Goal: Task Accomplishment & Management: Manage account settings

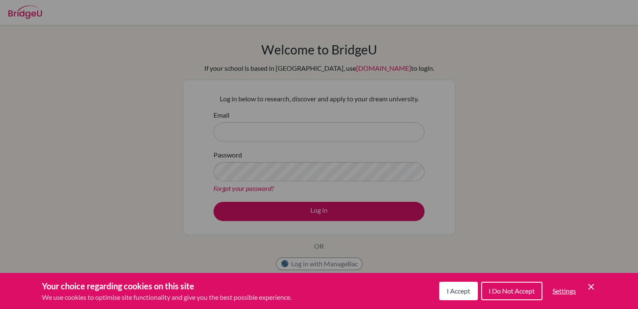
click at [591, 284] on icon "Cookie Control Close Icon" at bounding box center [591, 287] width 10 height 10
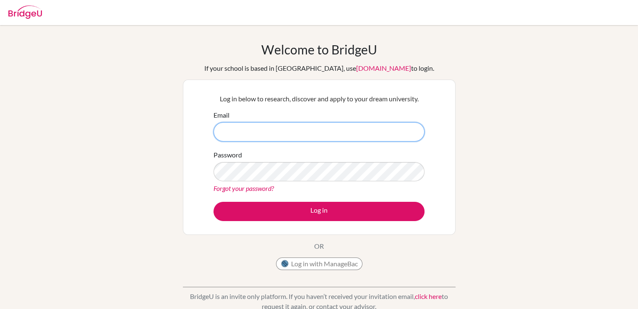
click at [341, 140] on input "Email" at bounding box center [318, 131] width 211 height 19
type input "[EMAIL_ADDRESS][DOMAIN_NAME]"
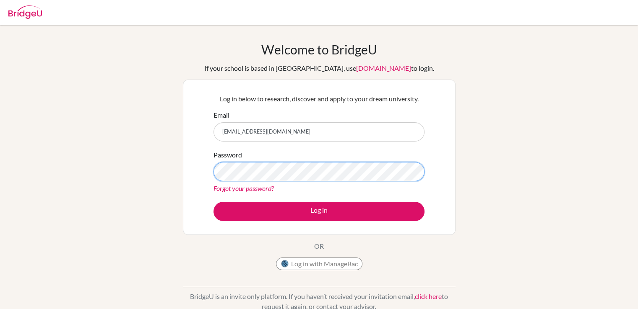
click at [213, 202] on button "Log in" at bounding box center [318, 211] width 211 height 19
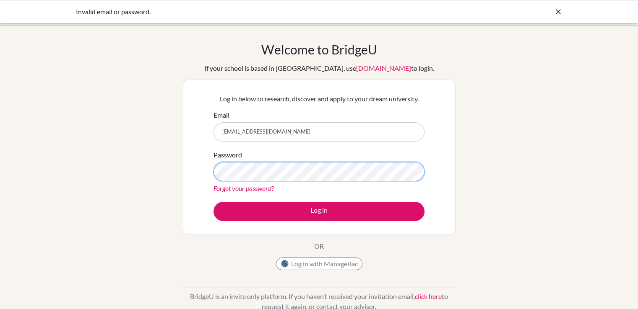
click at [213, 202] on button "Log in" at bounding box center [318, 211] width 211 height 19
